Goal: Task Accomplishment & Management: Use online tool/utility

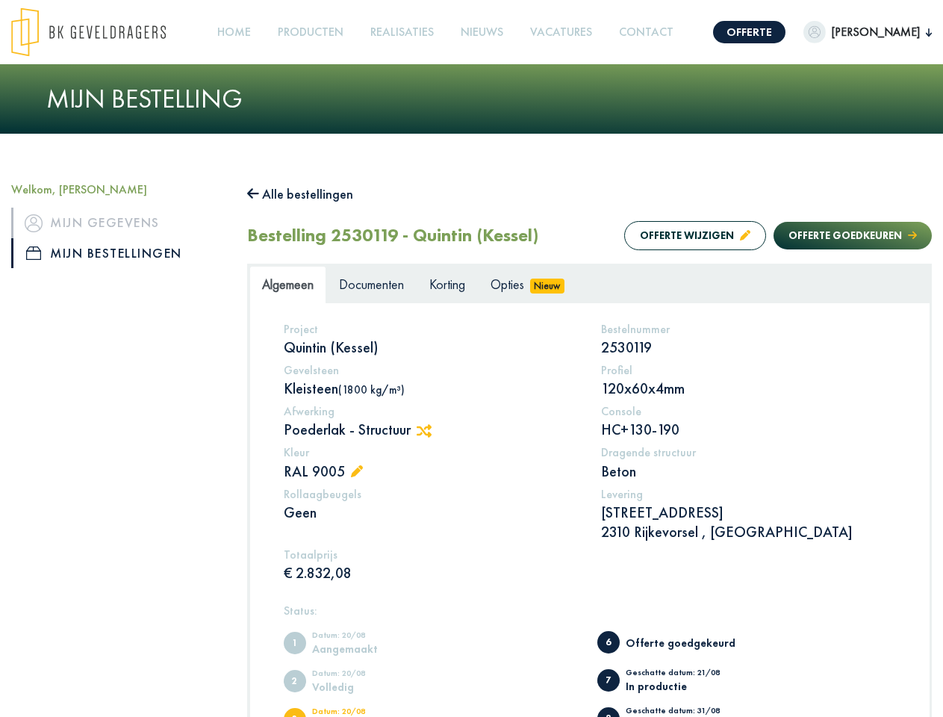
click at [103, 32] on img at bounding box center [88, 31] width 155 height 49
click at [783, 32] on link "Offerte" at bounding box center [749, 32] width 72 height 22
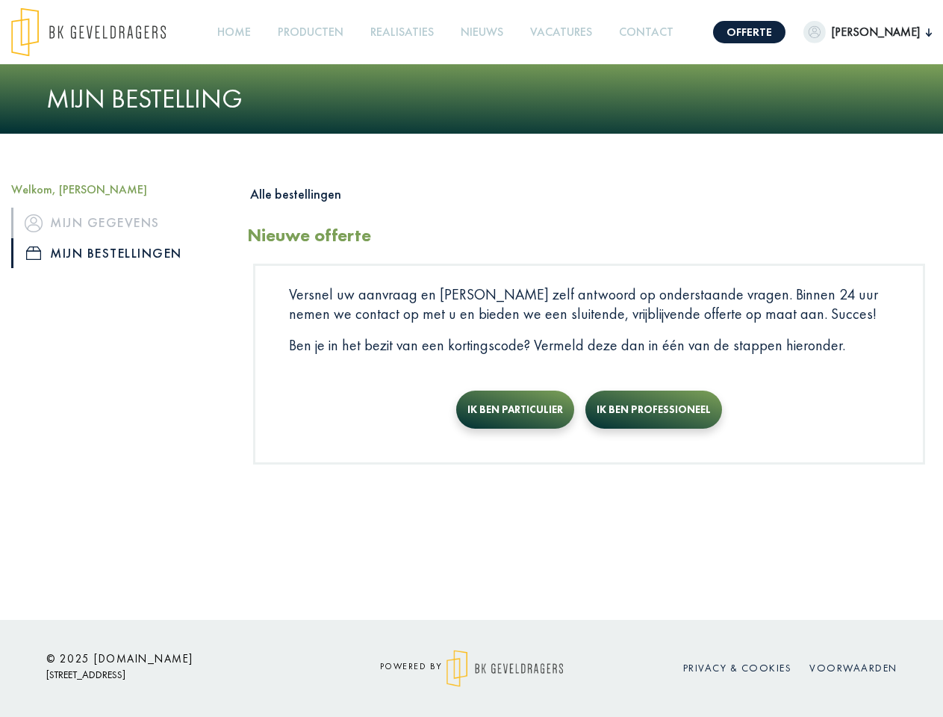
click at [876, 32] on span "[PERSON_NAME]" at bounding box center [876, 32] width 100 height 18
click at [338, 32] on link "Producten +" at bounding box center [311, 33] width 78 height 34
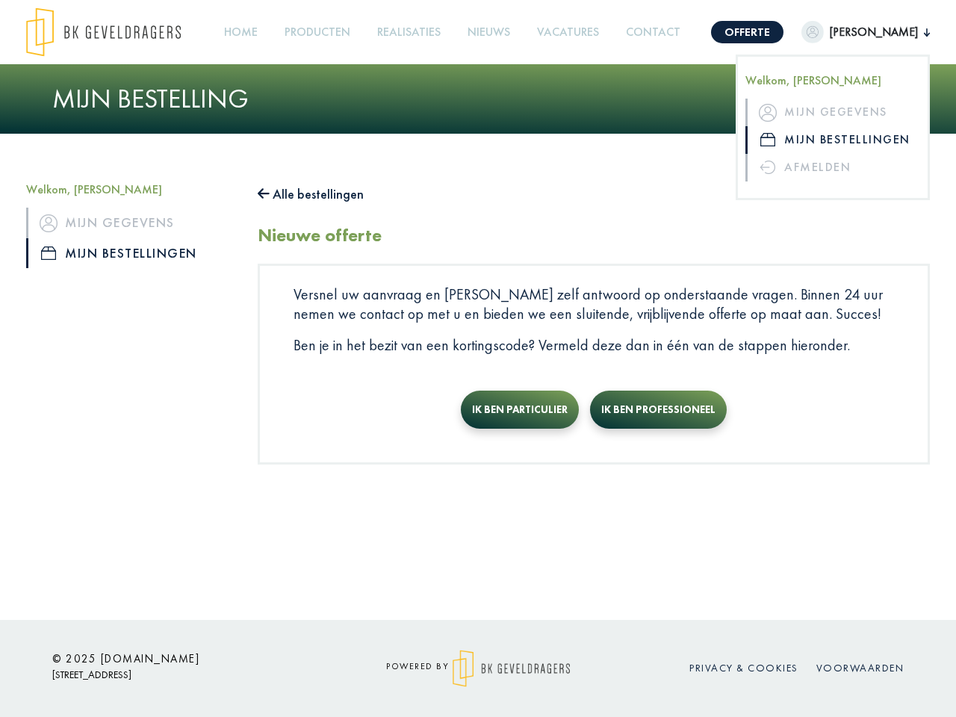
click at [308, 194] on button "Alle bestellingen" at bounding box center [311, 194] width 106 height 24
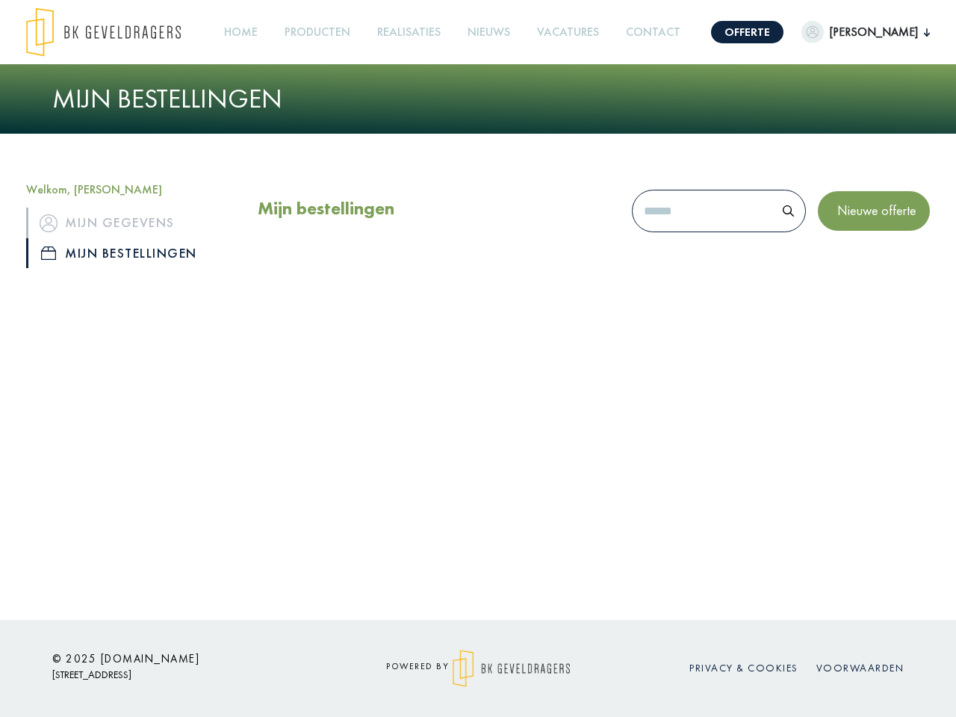
click at [680, 235] on div "Mijn bestellingen Nieuwe offerte" at bounding box center [594, 214] width 672 height 64
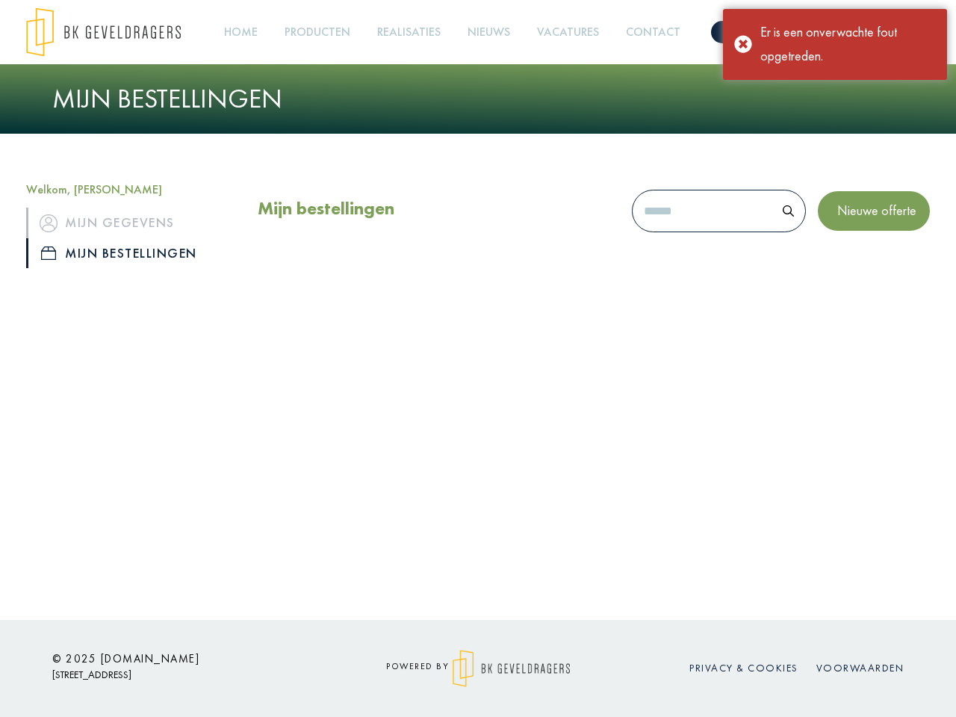
click at [838, 235] on div "Mijn bestellingen Nieuwe offerte" at bounding box center [594, 214] width 672 height 64
click at [429, 431] on div "Offerte [PERSON_NAME], [PERSON_NAME] gegevens Mijn bestellingen Afmelden Home P…" at bounding box center [478, 310] width 956 height 620
click at [361, 472] on div "Offerte [PERSON_NAME], [PERSON_NAME] gegevens Mijn bestellingen Afmelden Home P…" at bounding box center [478, 310] width 956 height 620
